Goal: Information Seeking & Learning: Learn about a topic

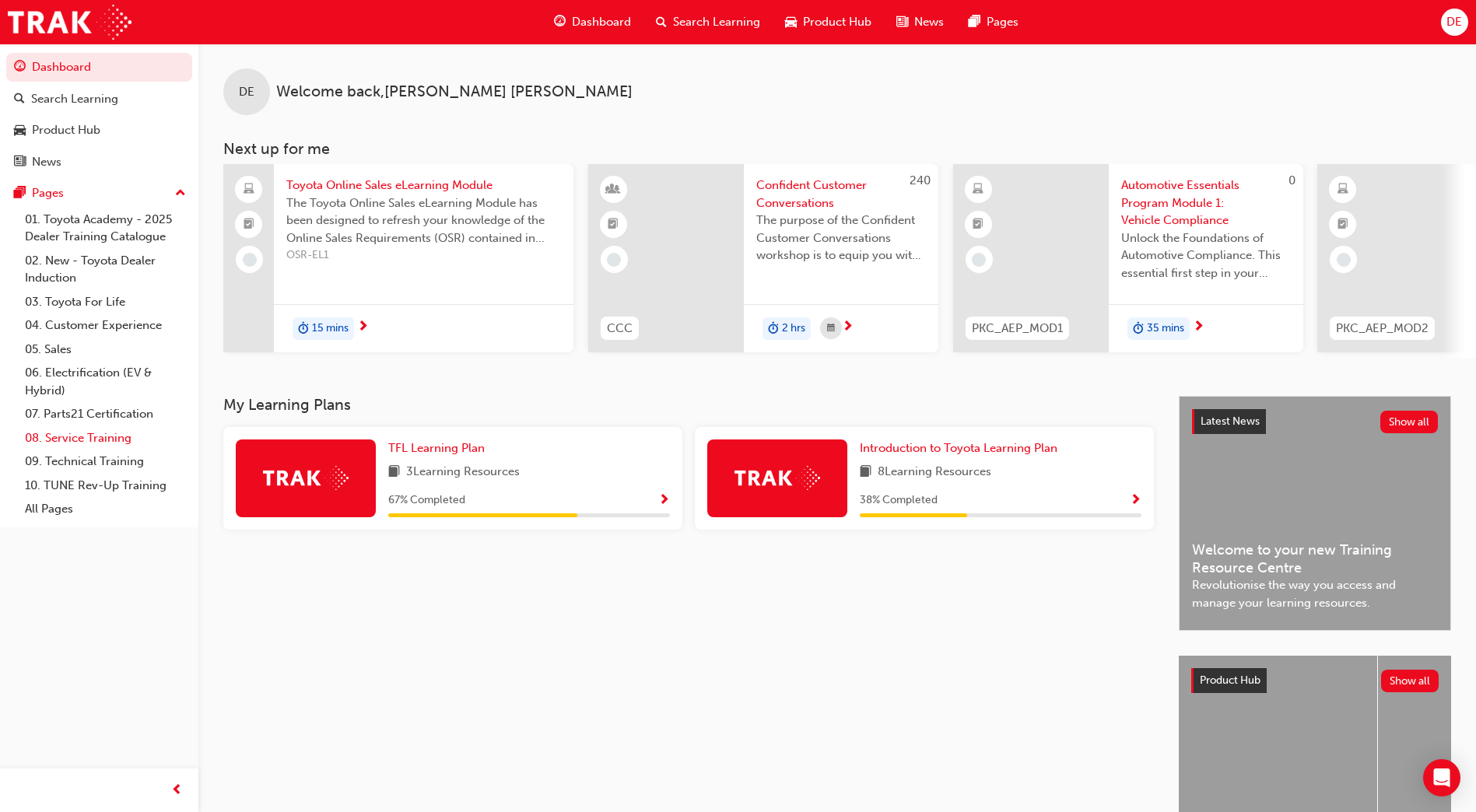
click at [63, 441] on link "08. Service Training" at bounding box center [105, 439] width 173 height 24
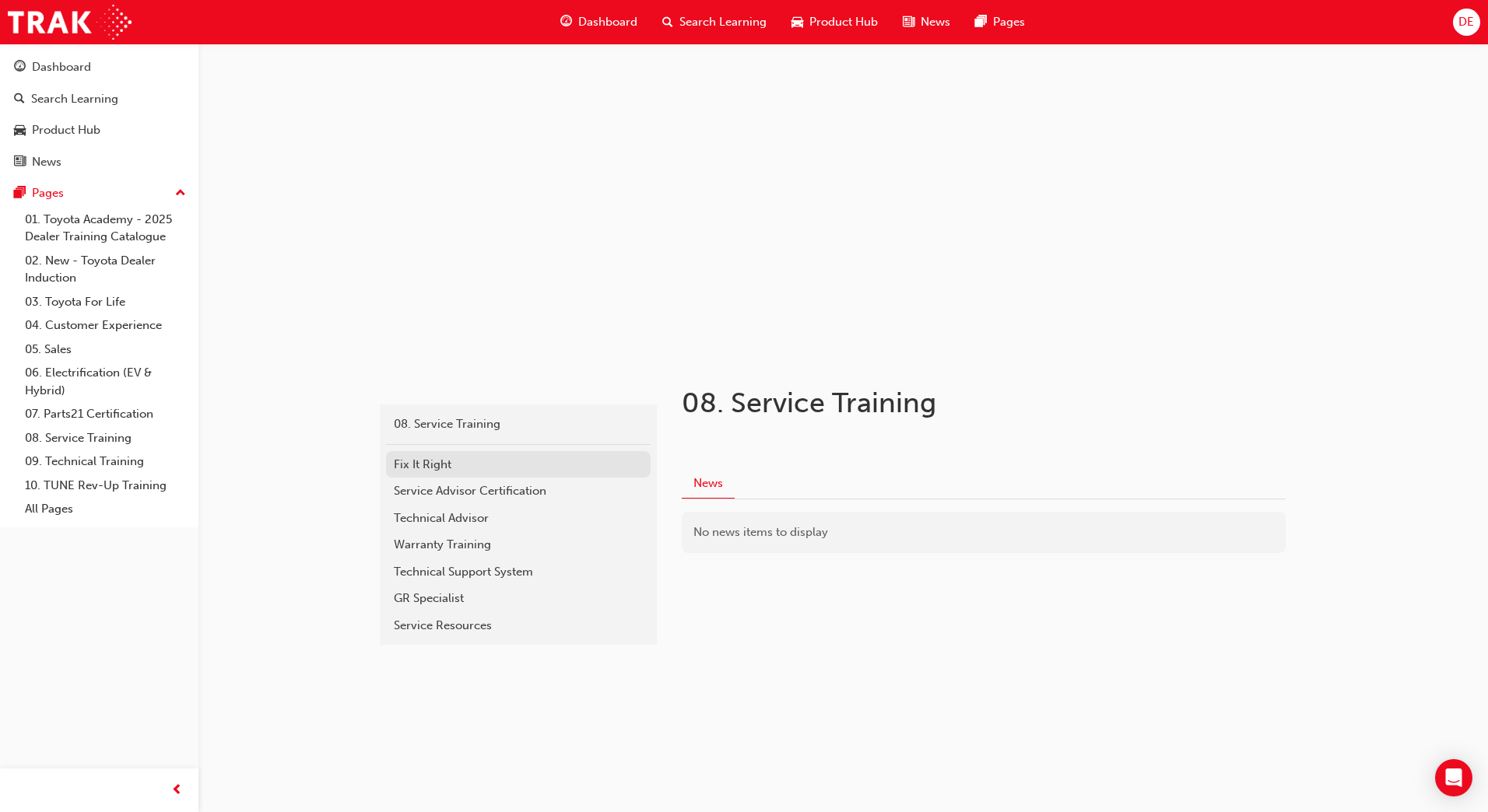
click at [398, 464] on div "Fix It Right" at bounding box center [518, 465] width 249 height 18
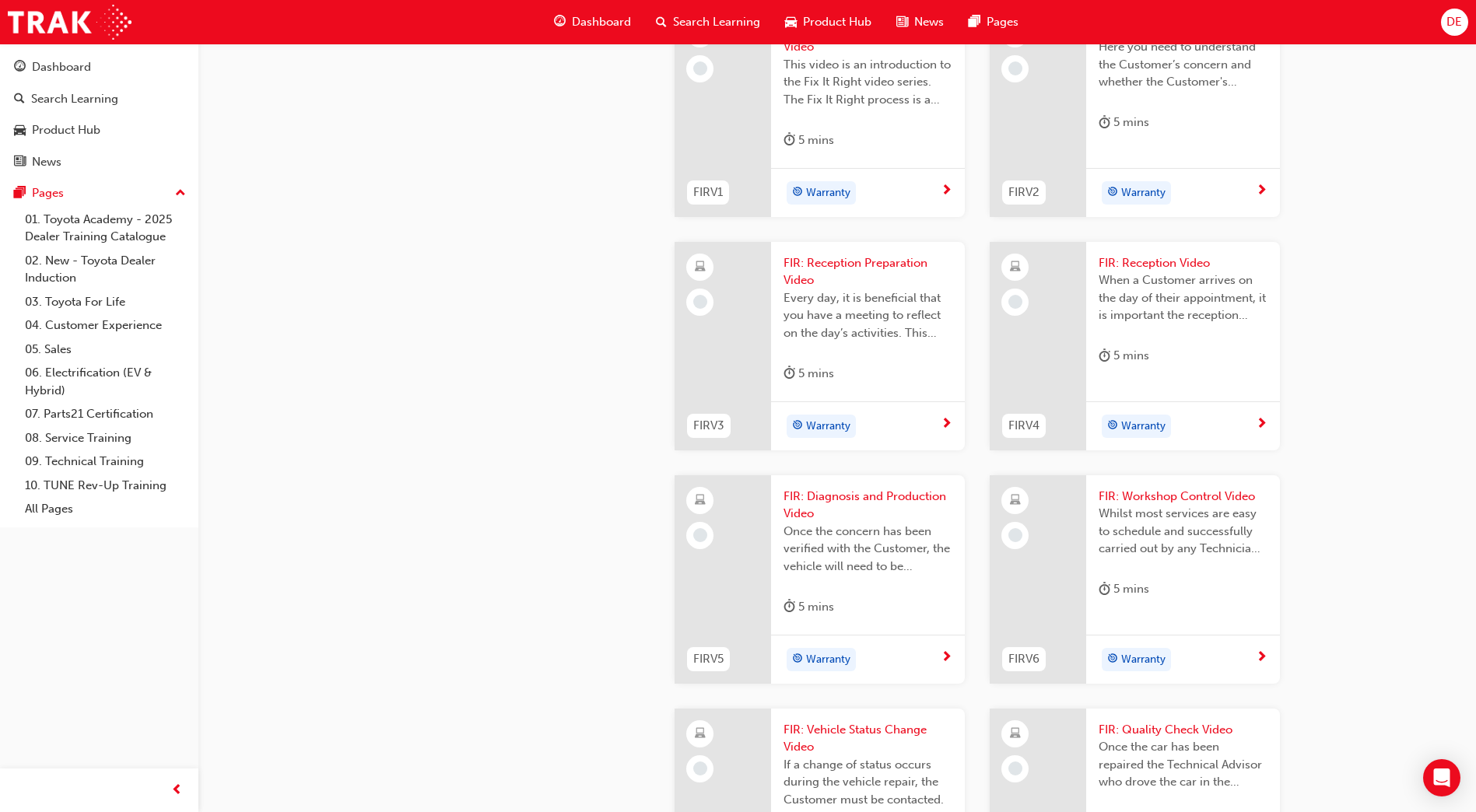
scroll to position [856, 0]
